Goal: Find specific page/section: Find specific page/section

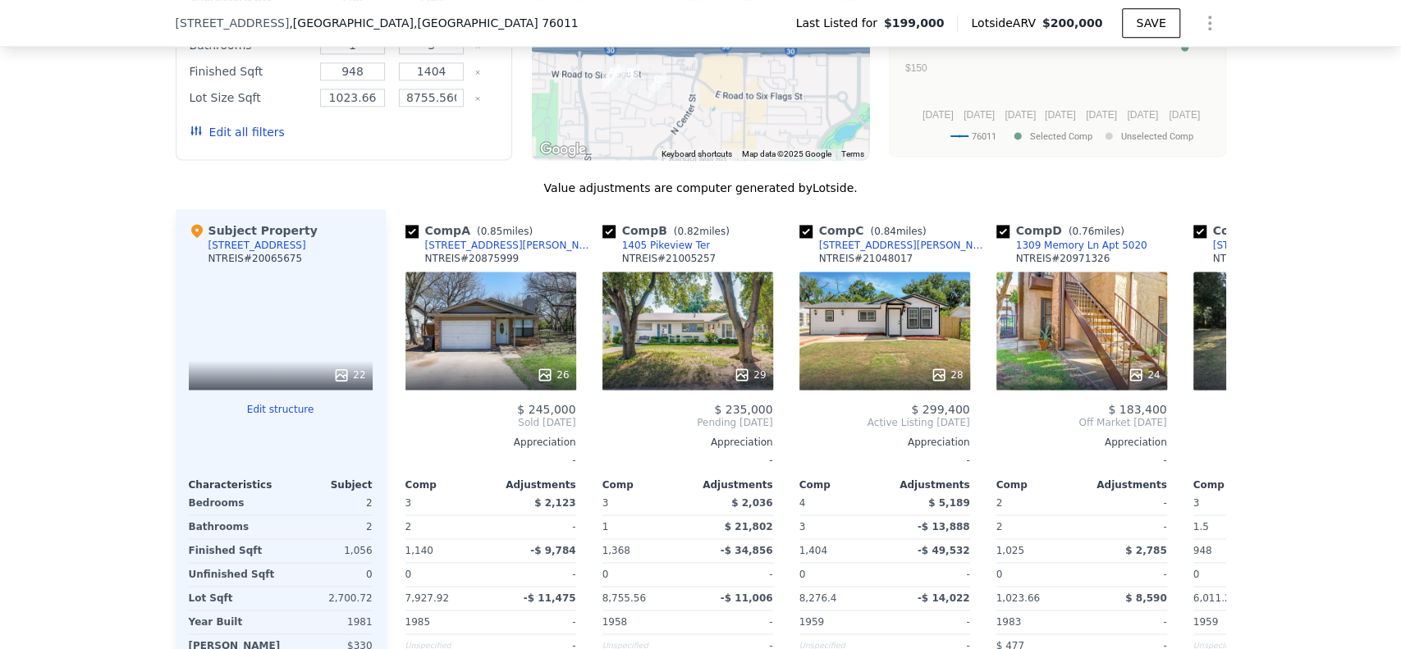
scroll to position [1440, 0]
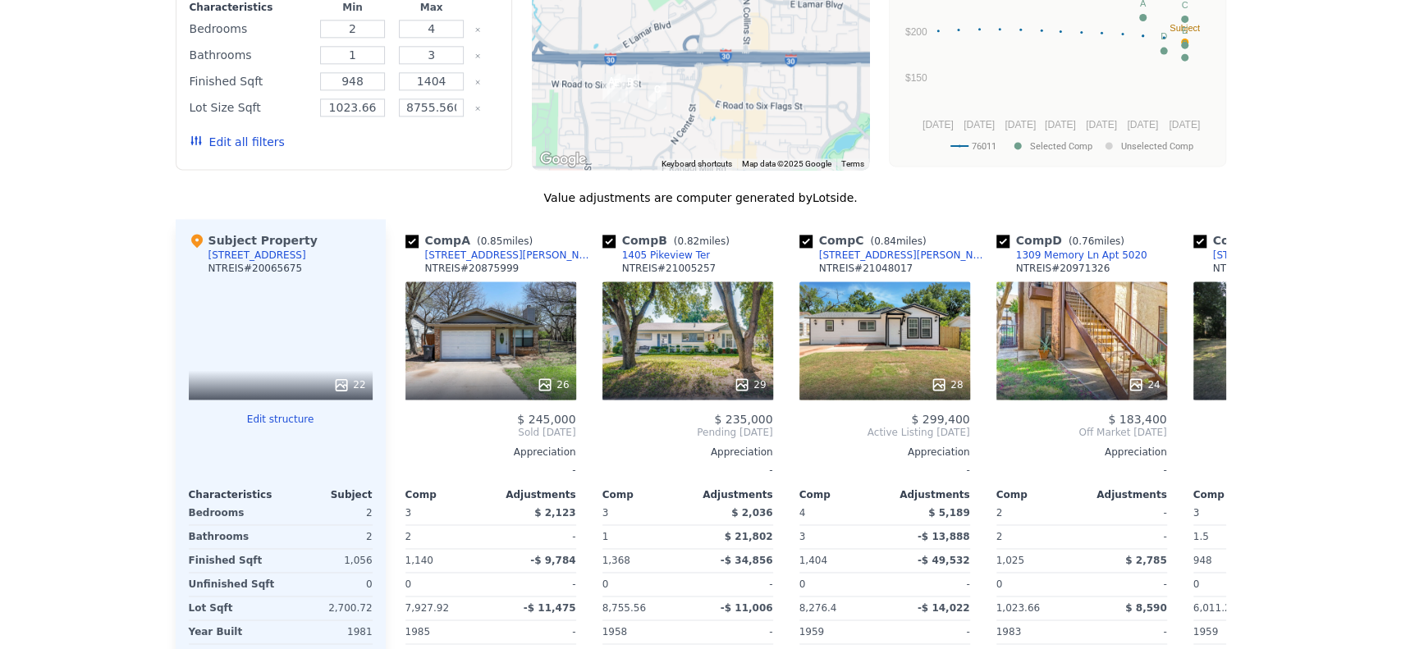
scroll to position [6, 0]
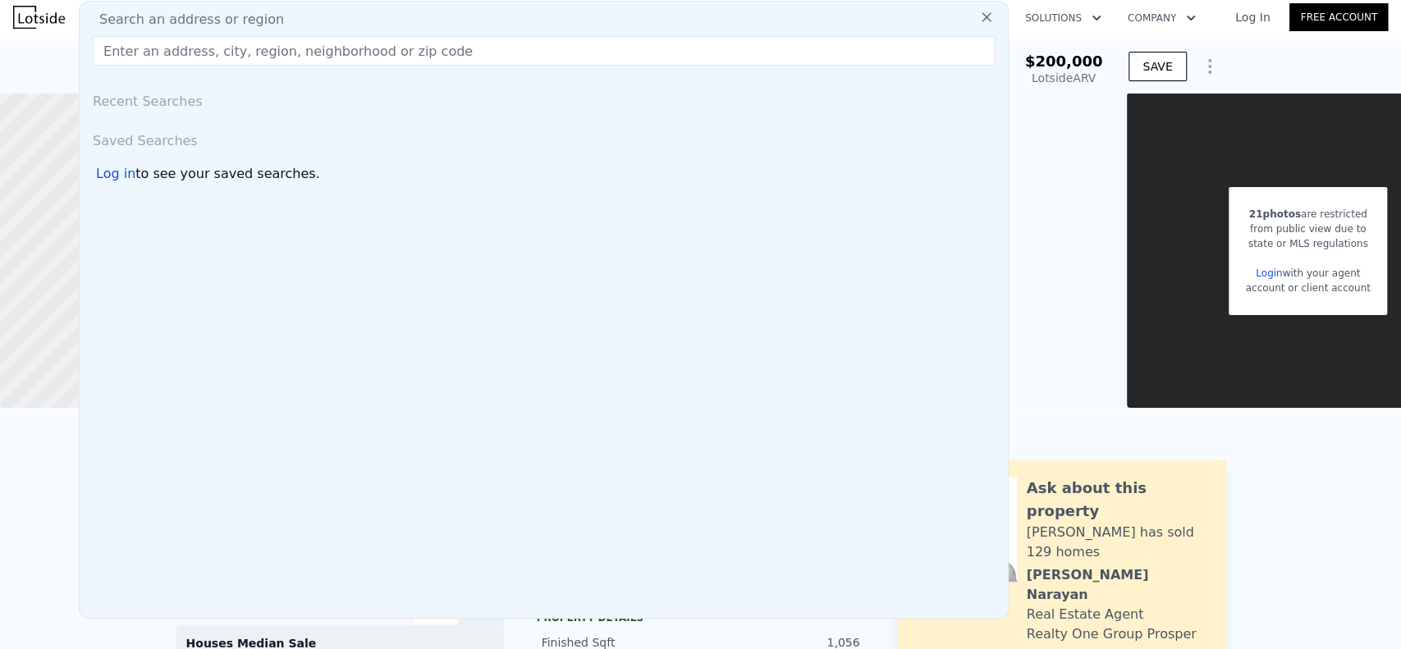
click at [389, 24] on div "Search an address or region" at bounding box center [543, 20] width 915 height 20
click at [320, 50] on input "text" at bounding box center [544, 51] width 902 height 30
paste input "[STREET_ADDRESS]"
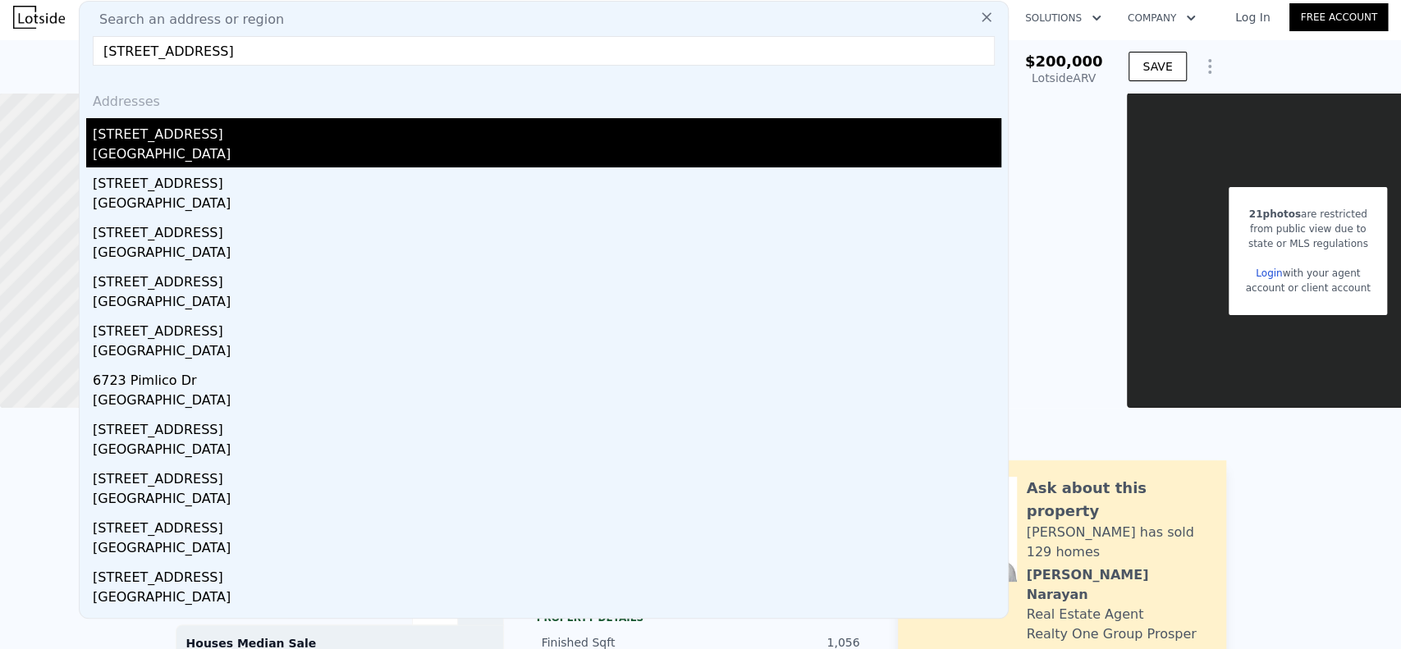
type input "[STREET_ADDRESS]"
click at [259, 128] on div "[STREET_ADDRESS]" at bounding box center [547, 131] width 908 height 26
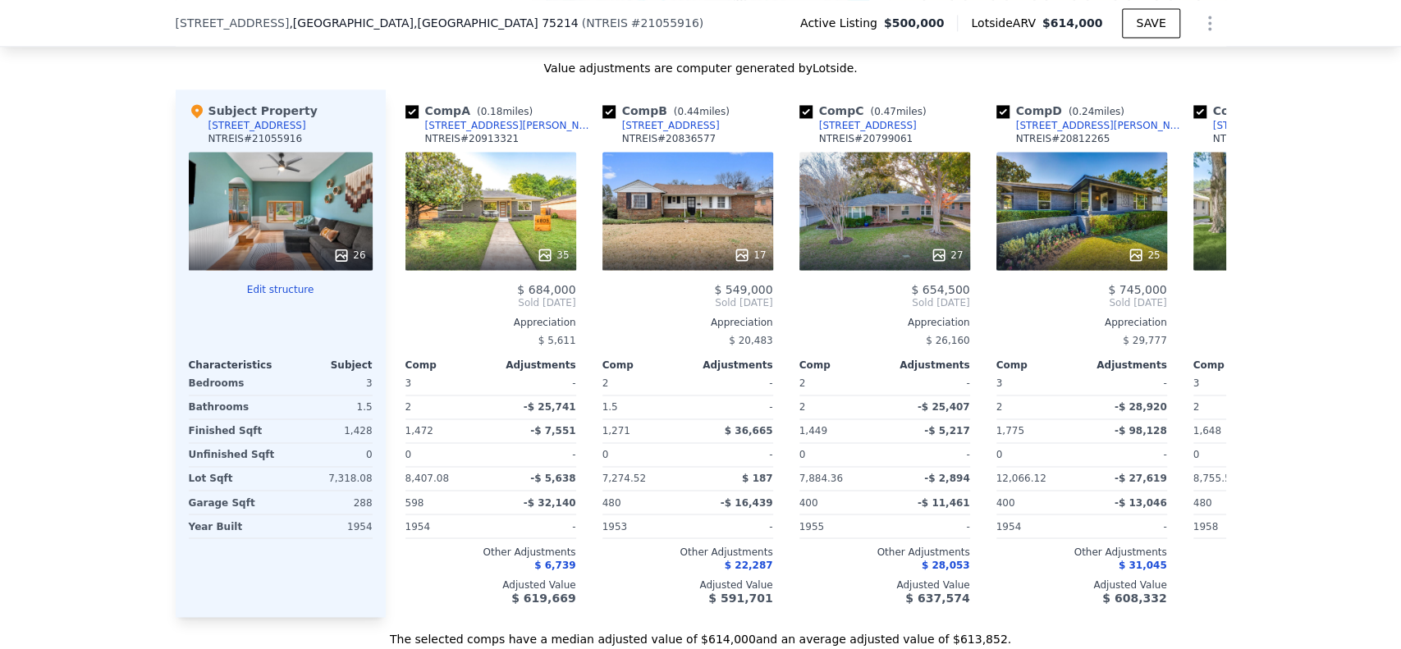
scroll to position [1591, 0]
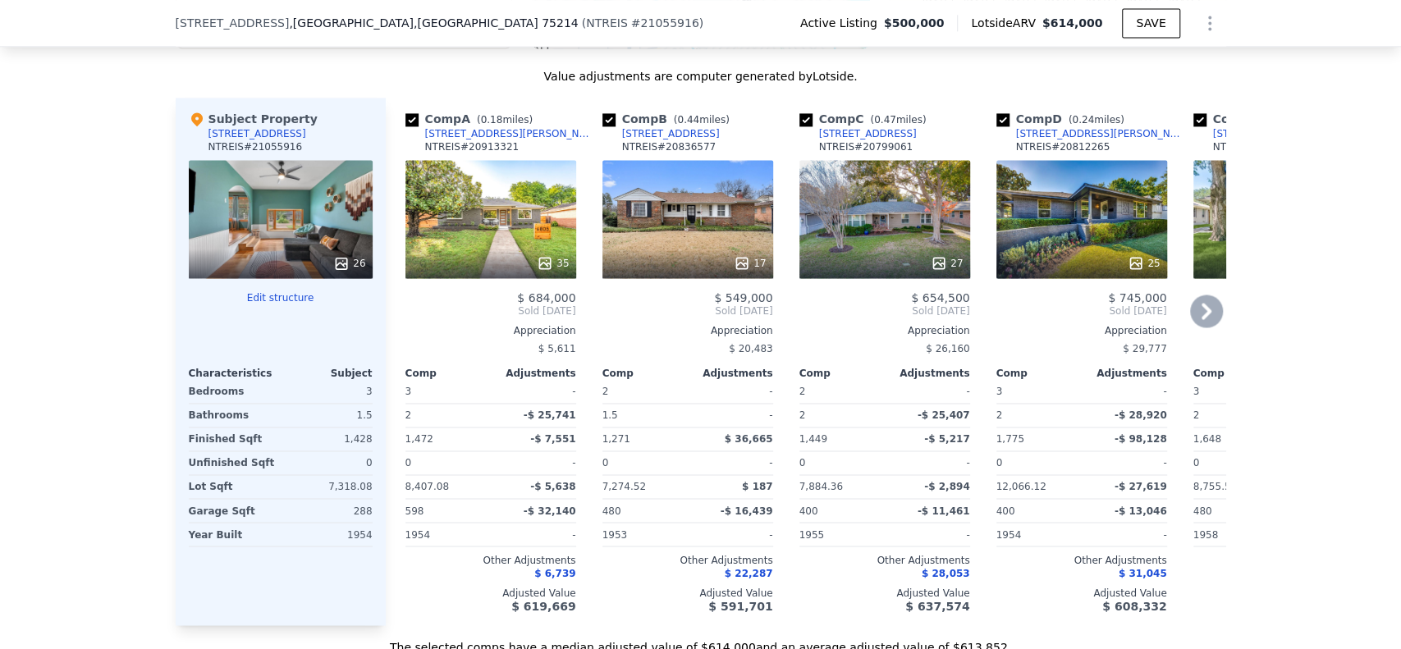
click at [1206, 327] on icon at bounding box center [1206, 311] width 33 height 33
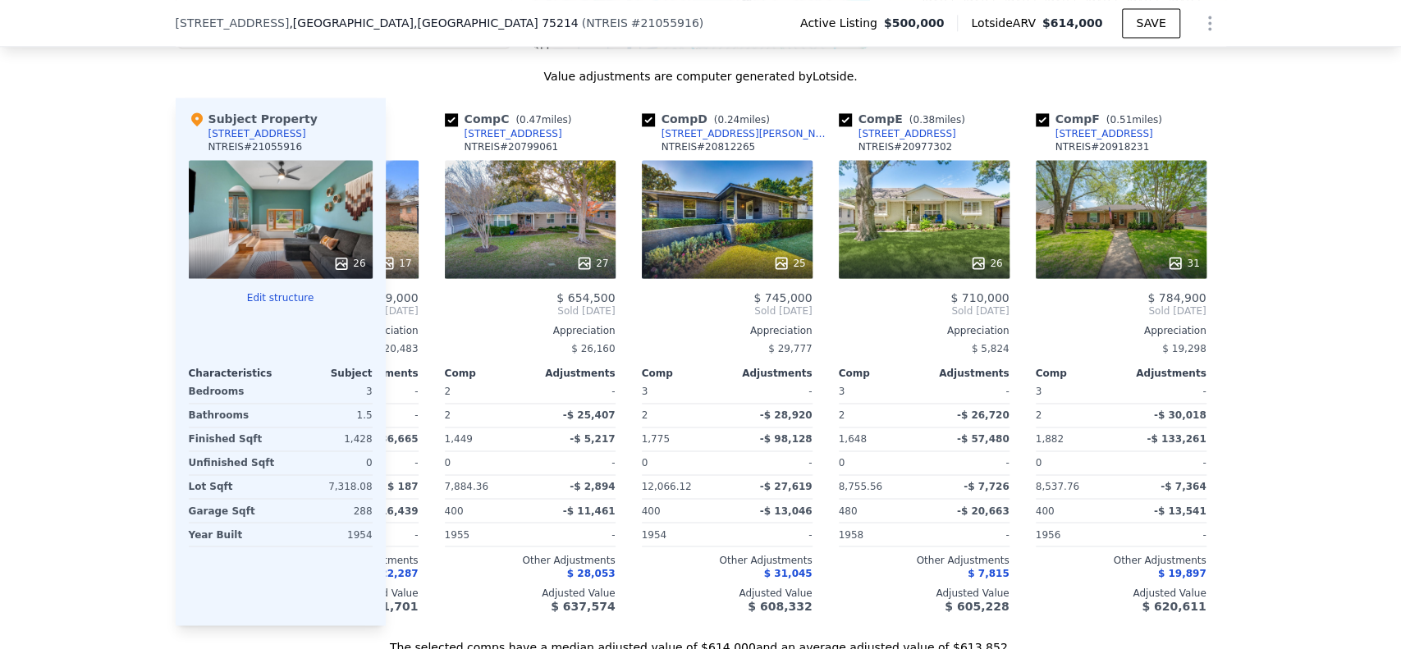
scroll to position [0, 394]
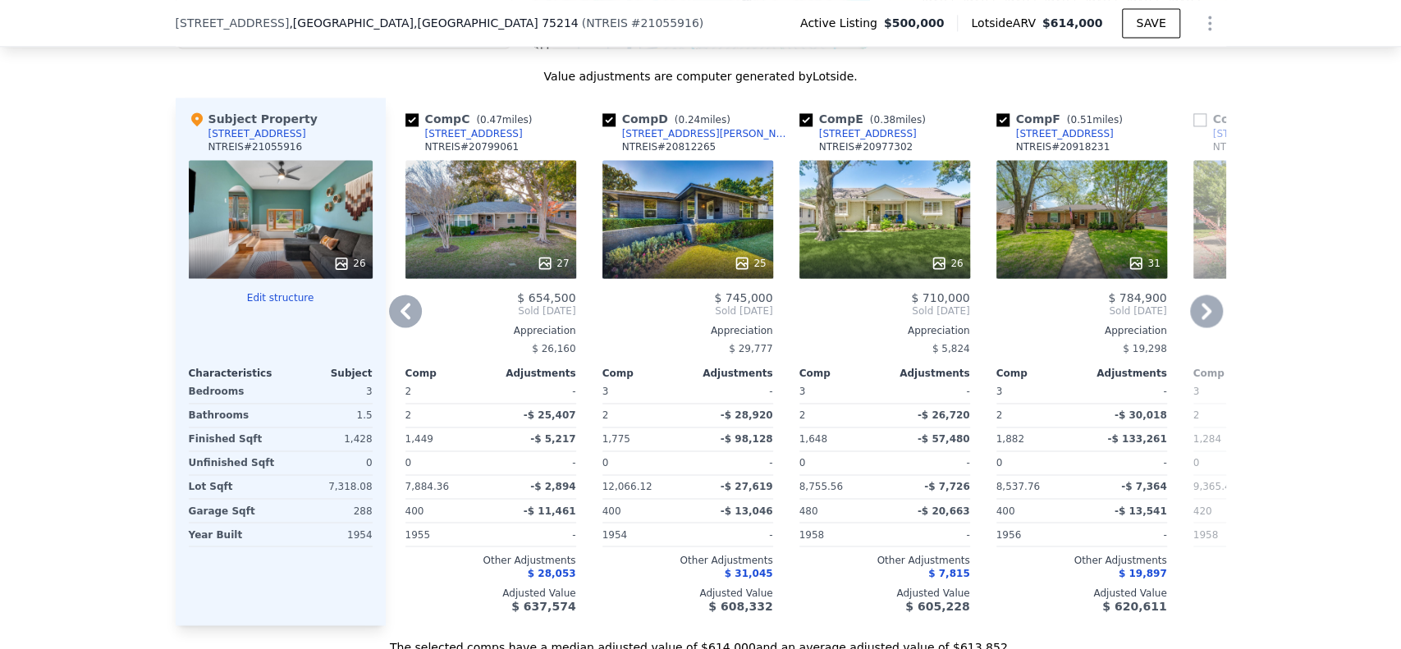
click at [1206, 327] on icon at bounding box center [1206, 311] width 33 height 33
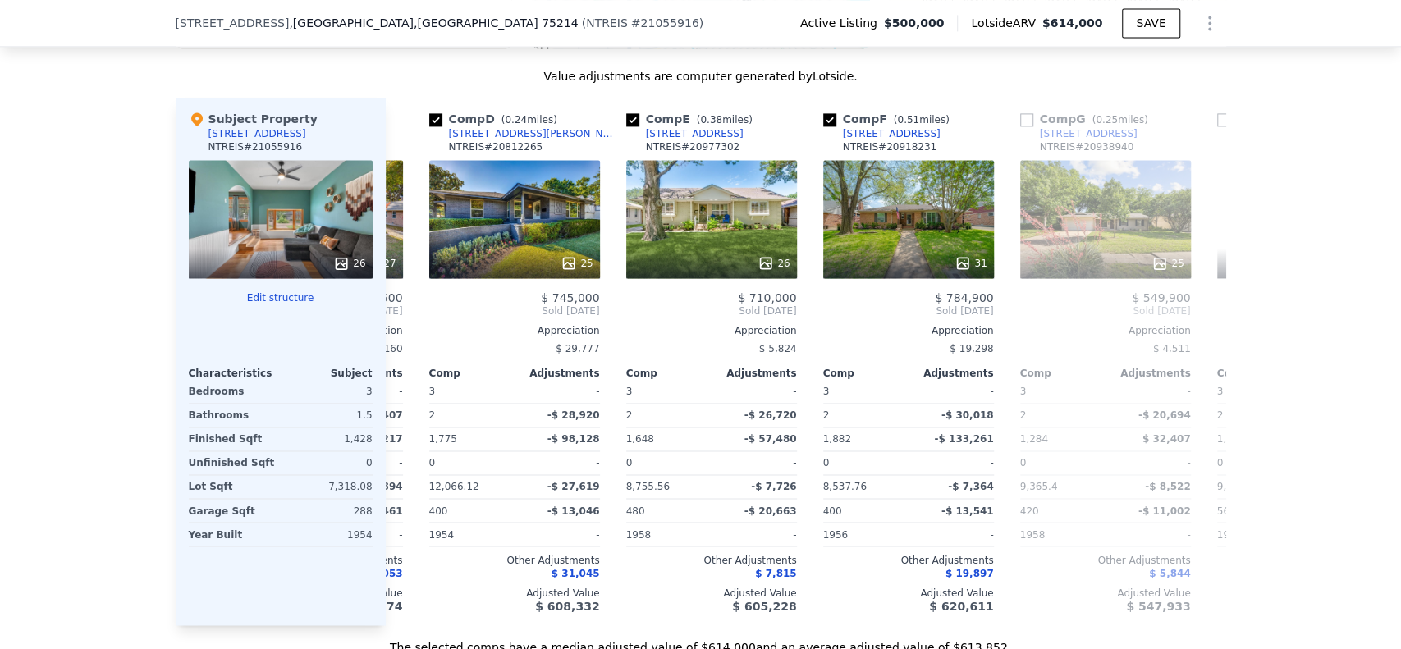
scroll to position [0, 788]
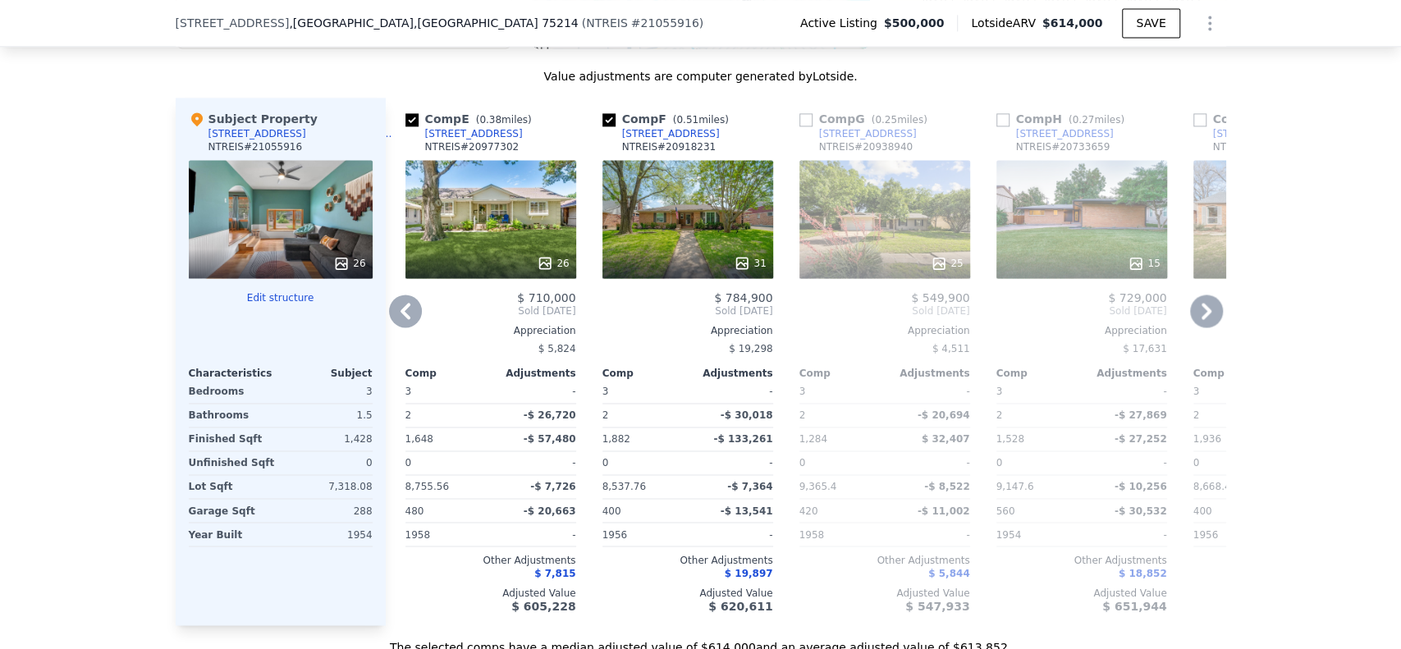
click at [394, 327] on icon at bounding box center [405, 311] width 33 height 33
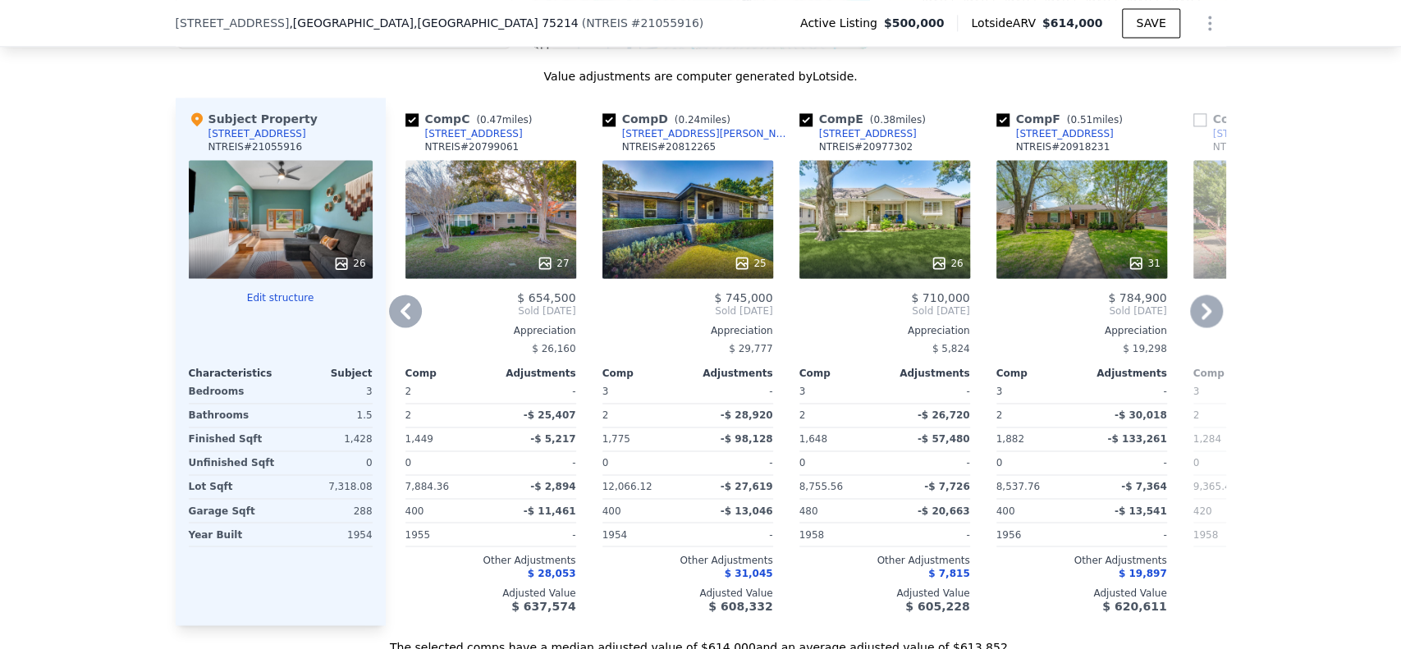
click at [400, 319] on icon at bounding box center [405, 311] width 10 height 16
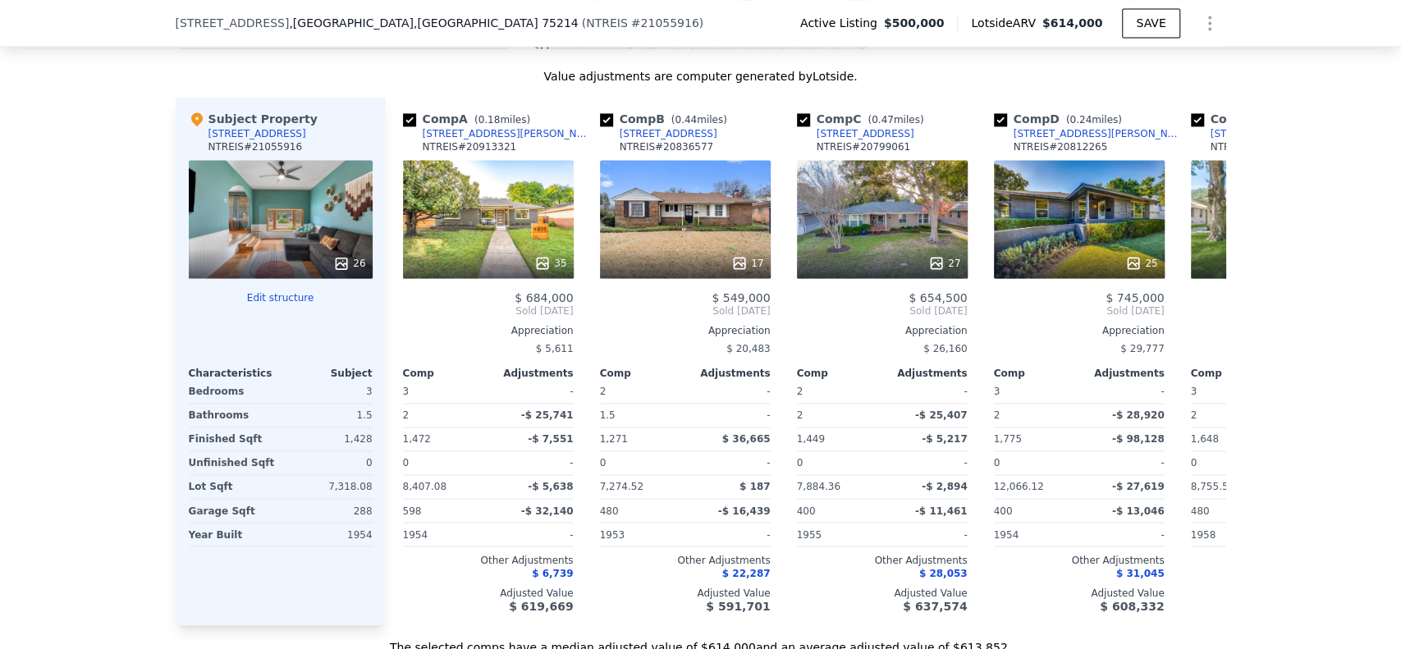
scroll to position [0, 0]
